Goal: Task Accomplishment & Management: Use online tool/utility

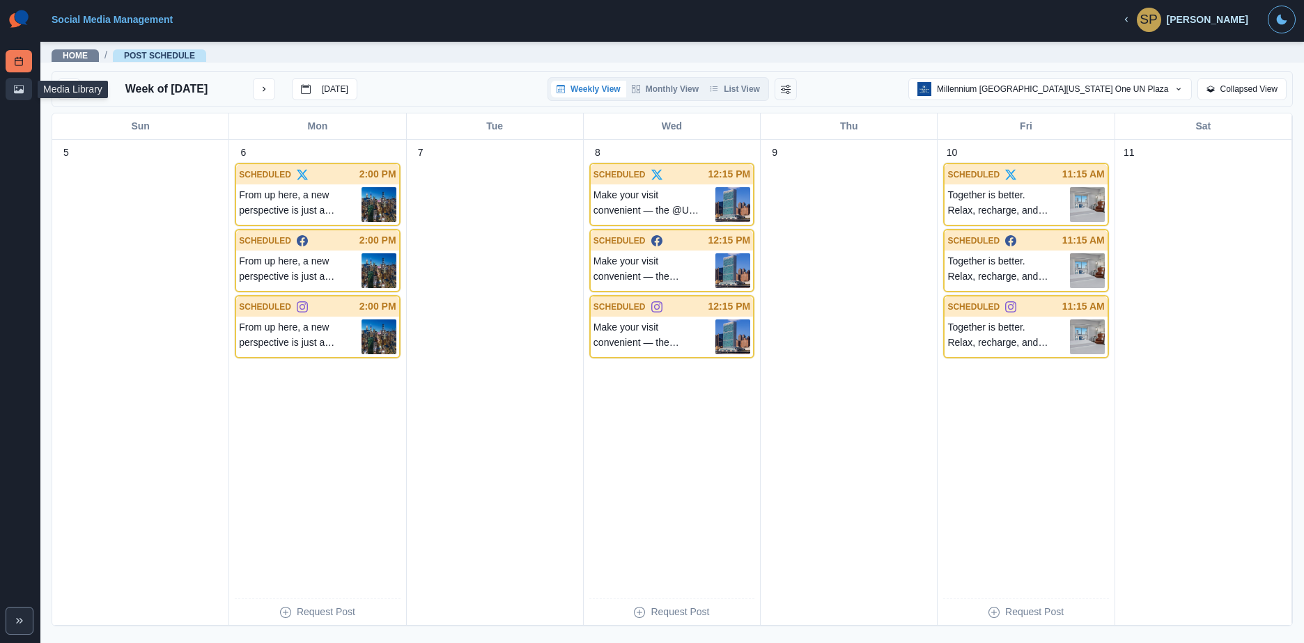
click at [21, 91] on icon at bounding box center [19, 89] width 10 height 8
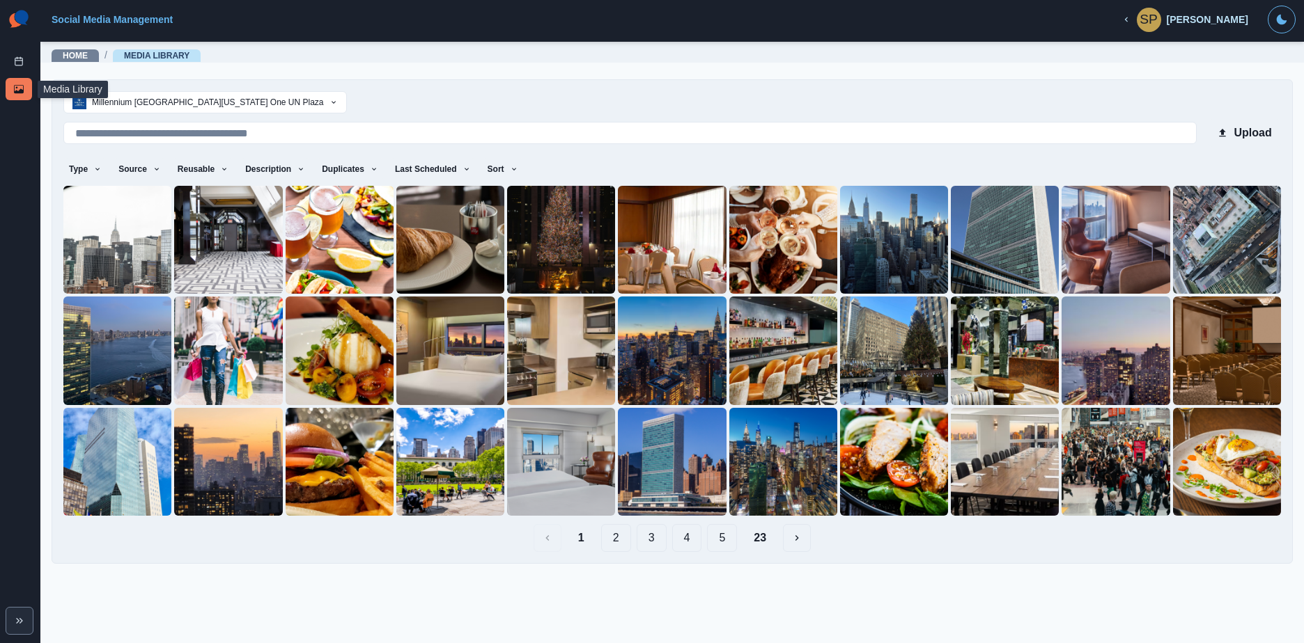
click at [88, 49] on span "Home" at bounding box center [75, 55] width 47 height 13
click at [79, 54] on link "Home" at bounding box center [75, 56] width 25 height 10
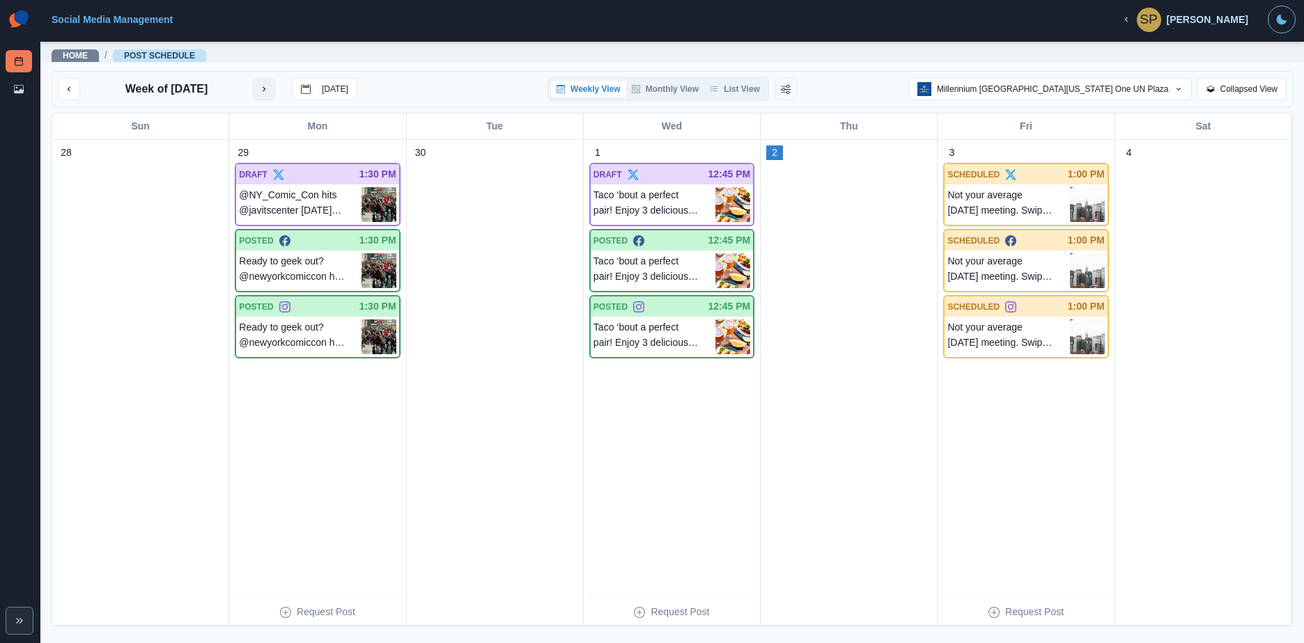
click at [269, 89] on icon "next month" at bounding box center [264, 89] width 10 height 10
